Goal: Find contact information: Find contact information

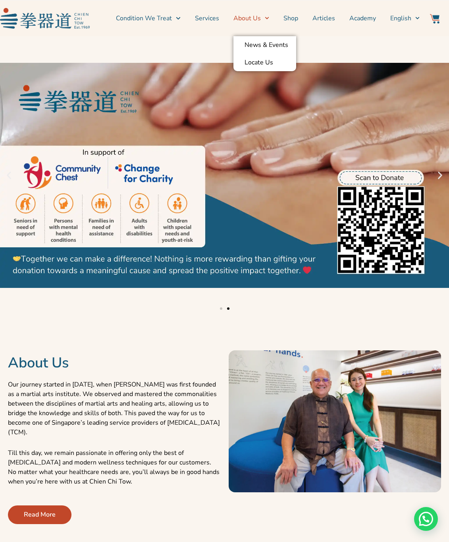
click at [262, 19] on link "About Us" at bounding box center [252, 18] width 36 height 20
click at [219, 18] on link "Services" at bounding box center [207, 18] width 24 height 20
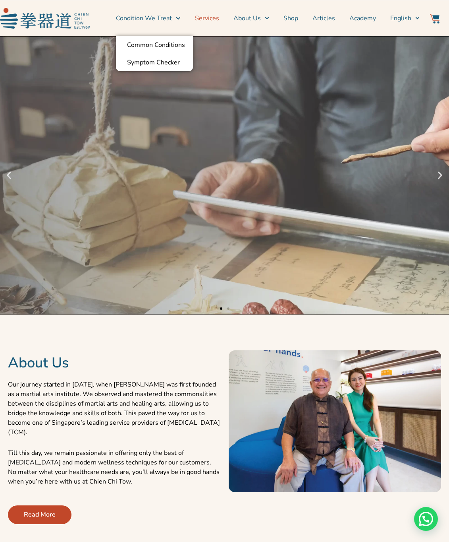
click at [209, 17] on link "Services" at bounding box center [207, 18] width 24 height 20
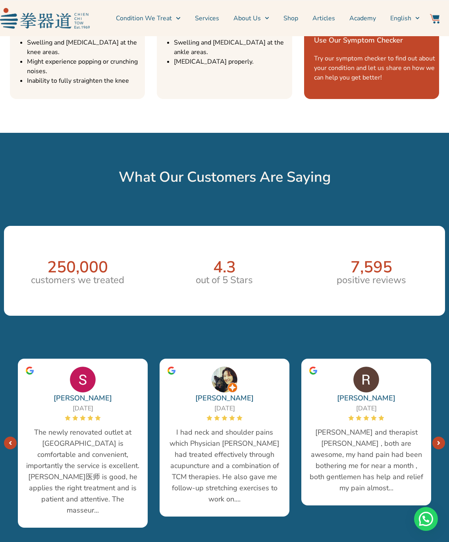
scroll to position [1394, 0]
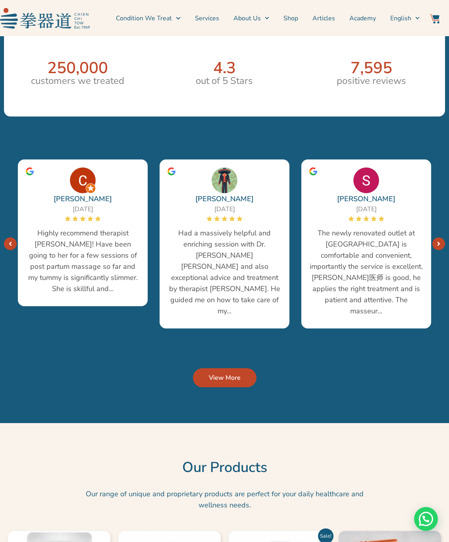
click at [13, 239] on link "Next" at bounding box center [10, 243] width 13 height 13
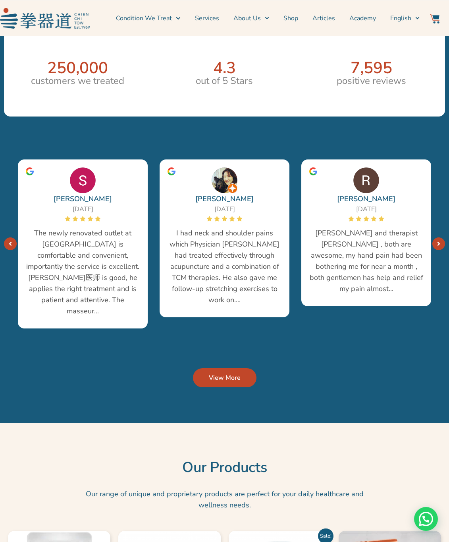
click at [438, 240] on icon "Next" at bounding box center [438, 243] width 3 height 6
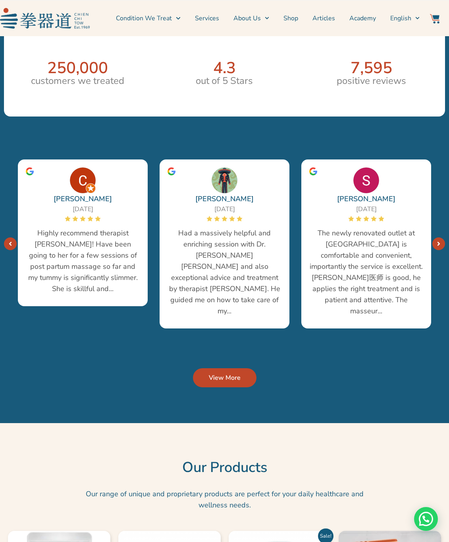
click at [438, 240] on icon "Next" at bounding box center [438, 243] width 3 height 6
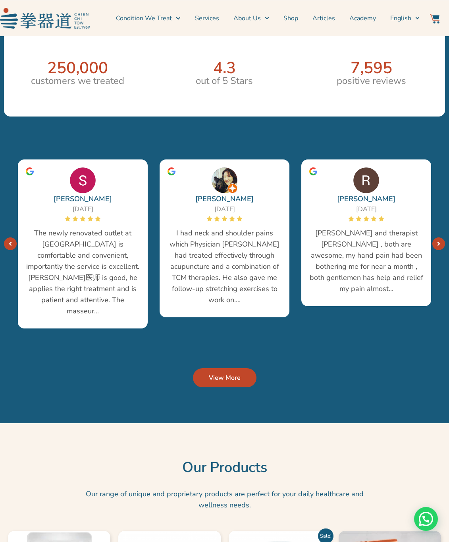
click at [438, 240] on icon "Next" at bounding box center [438, 243] width 3 height 6
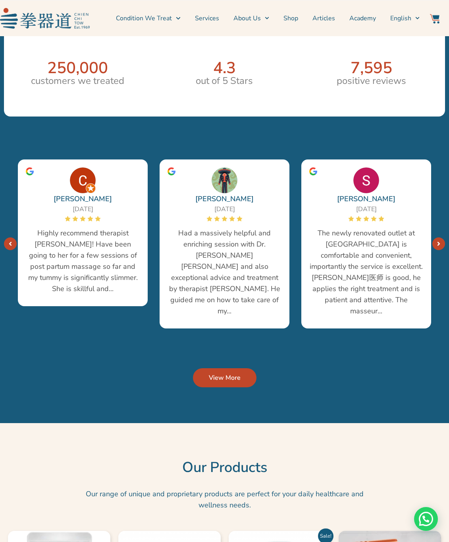
click at [438, 240] on icon "Next" at bounding box center [438, 243] width 3 height 6
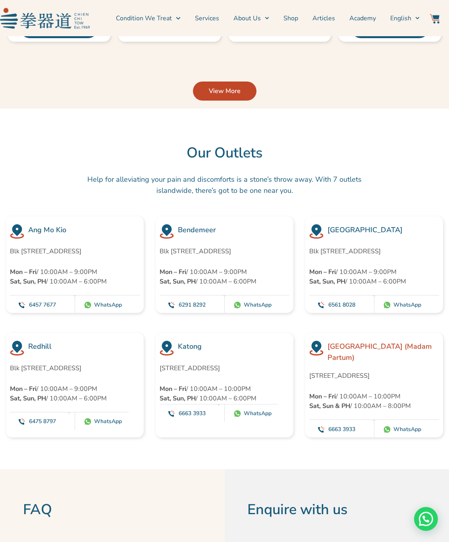
scroll to position [2168, 0]
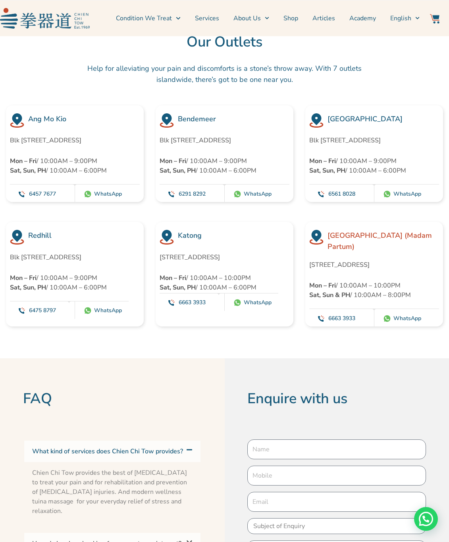
drag, startPoint x: 356, startPoint y: 134, endPoint x: 300, endPoint y: 123, distance: 57.4
click at [300, 123] on div "Jurong East Blk 253 Jurong East St 24 #01-219, Singapore 600253 Mon – Fri / 10:…" at bounding box center [375, 153] width 150 height 97
copy p "Blk [STREET_ADDRESS]"
